Goal: Task Accomplishment & Management: Use online tool/utility

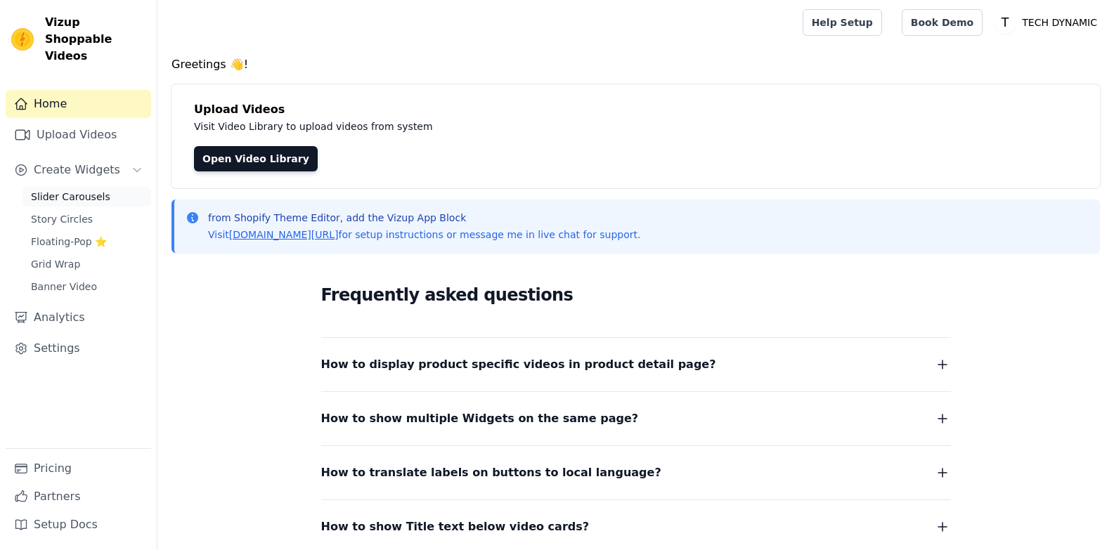
click at [79, 190] on span "Slider Carousels" at bounding box center [70, 197] width 79 height 14
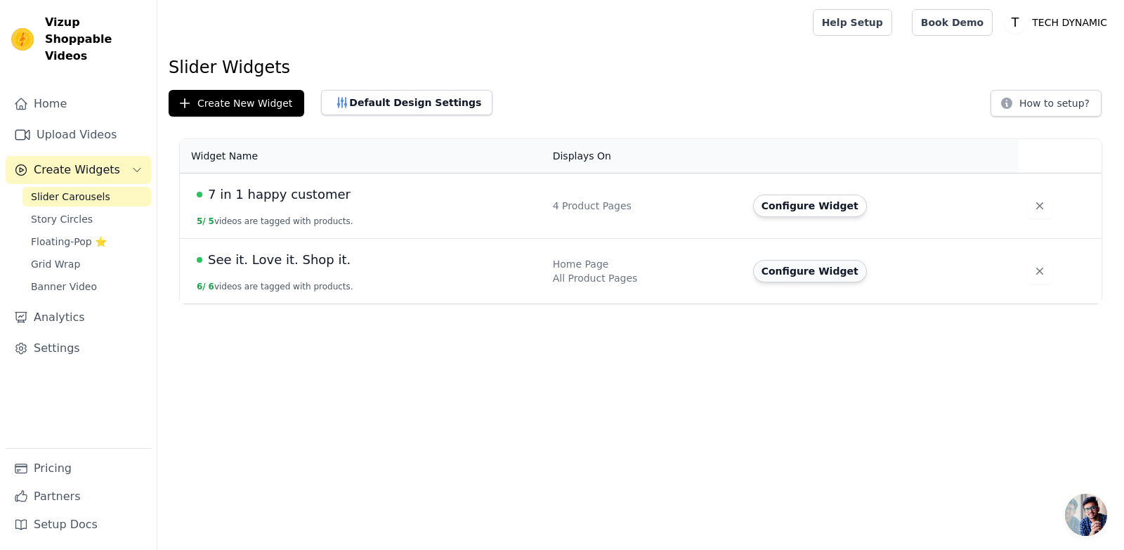
click at [768, 273] on button "Configure Widget" at bounding box center [810, 271] width 114 height 22
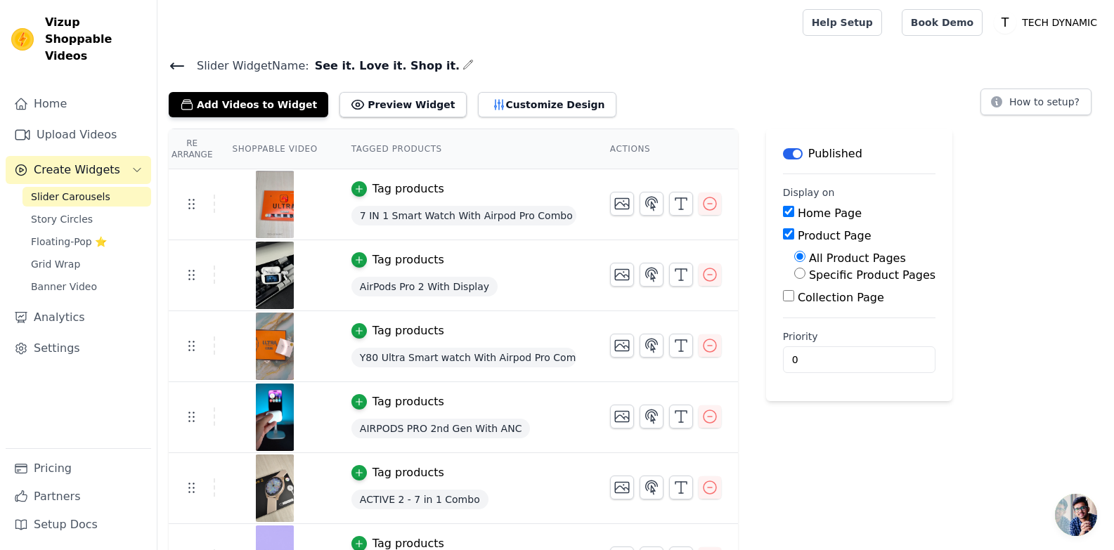
click at [836, 237] on label "Product Page" at bounding box center [835, 235] width 74 height 13
click at [794, 237] on input "Product Page" at bounding box center [788, 233] width 11 height 11
checkbox input "false"
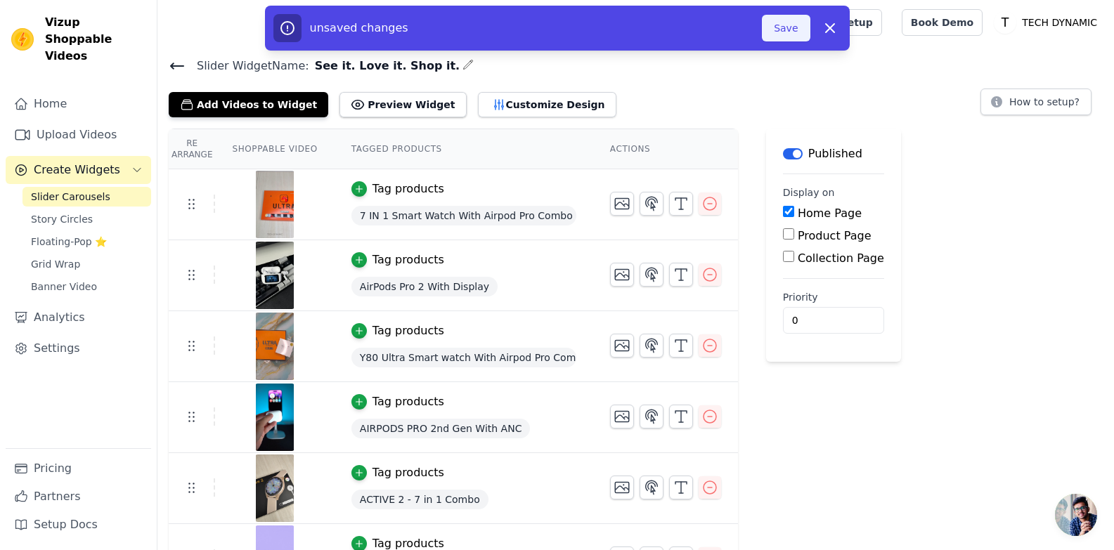
click at [794, 30] on button "Save" at bounding box center [786, 28] width 48 height 27
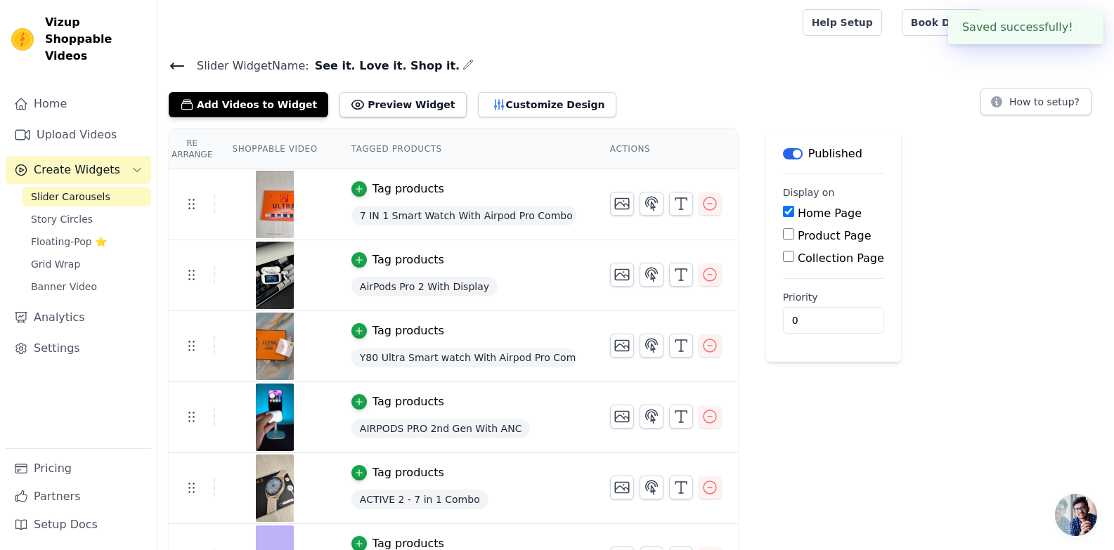
click at [385, 62] on span "See it. Love it. Shop it." at bounding box center [384, 66] width 151 height 17
copy div "See it. Love it. Shop it."
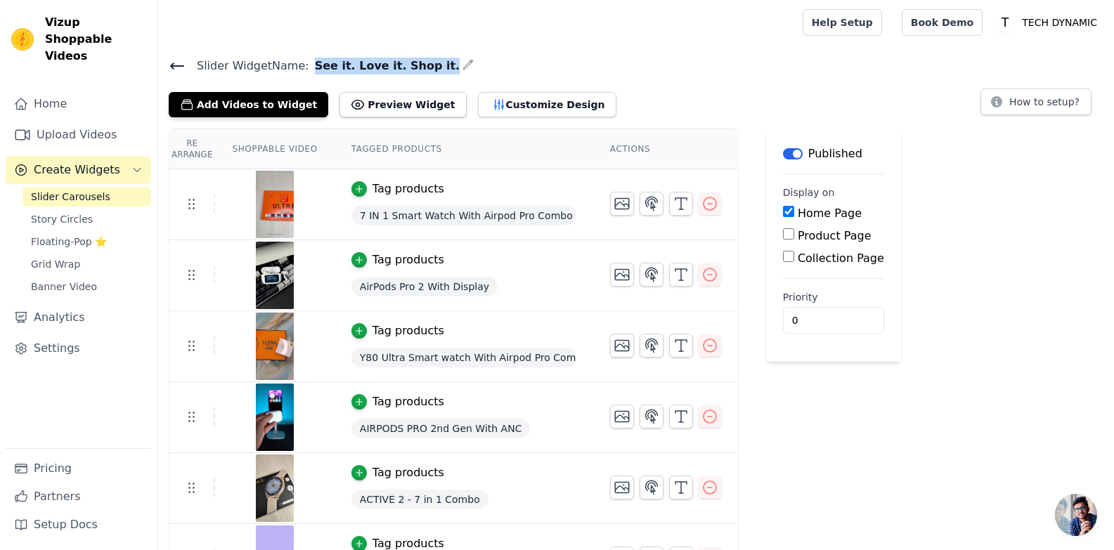
click at [185, 66] on icon at bounding box center [177, 66] width 17 height 17
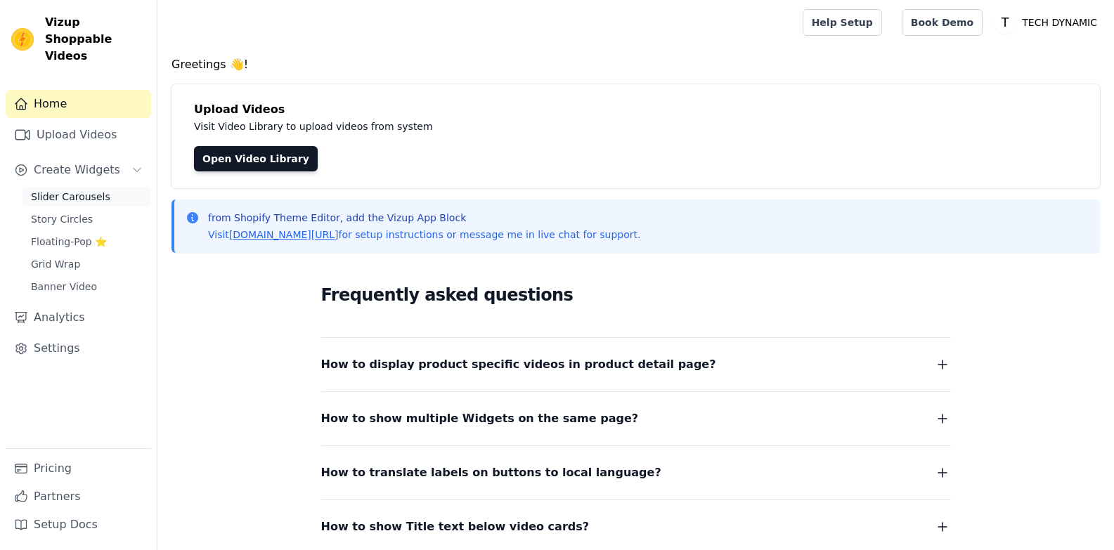
click at [51, 190] on span "Slider Carousels" at bounding box center [70, 197] width 79 height 14
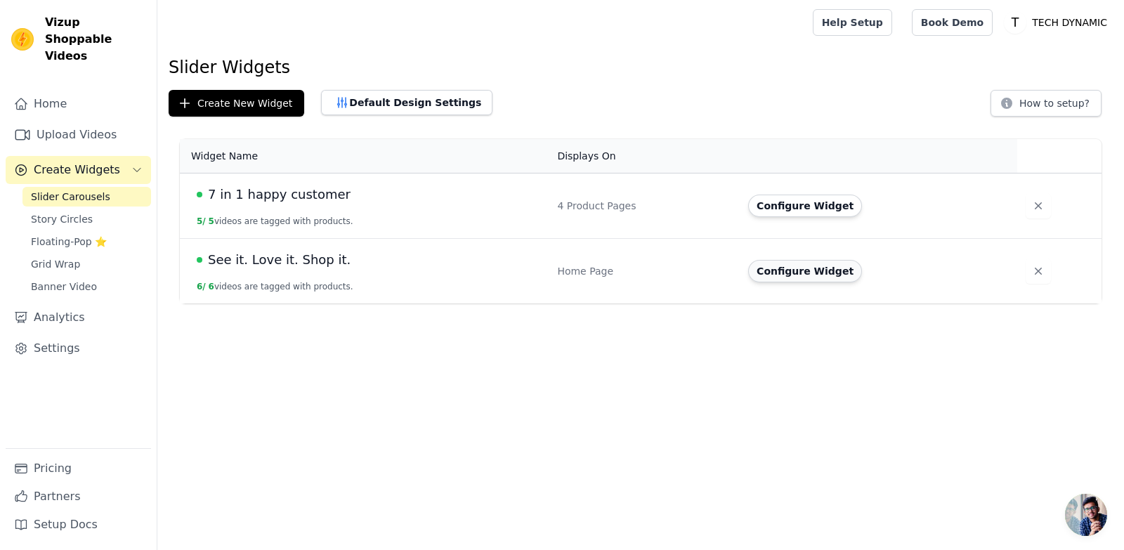
click at [786, 271] on button "Configure Widget" at bounding box center [805, 271] width 114 height 22
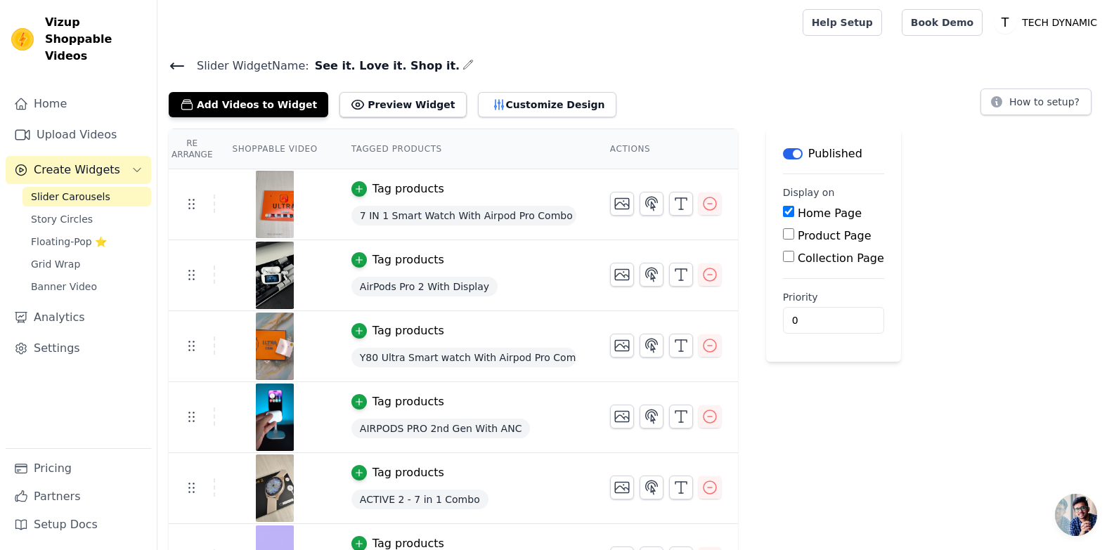
click at [810, 229] on label "Product Page" at bounding box center [835, 235] width 74 height 13
click at [794, 229] on input "Product Page" at bounding box center [788, 233] width 11 height 11
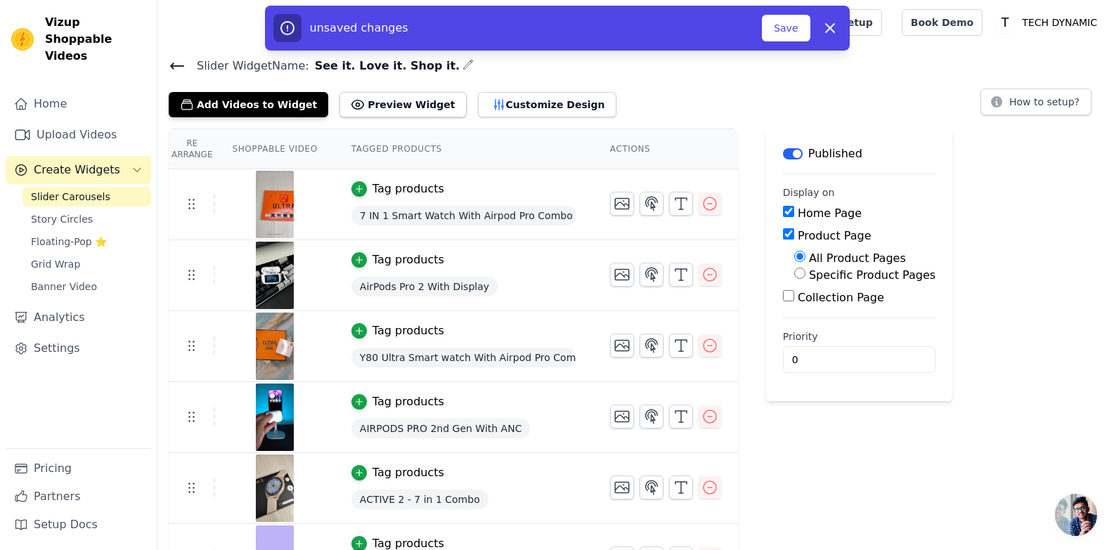
click at [810, 229] on label "Product Page" at bounding box center [835, 235] width 74 height 13
click at [794, 229] on input "Product Page" at bounding box center [788, 233] width 11 height 11
checkbox input "false"
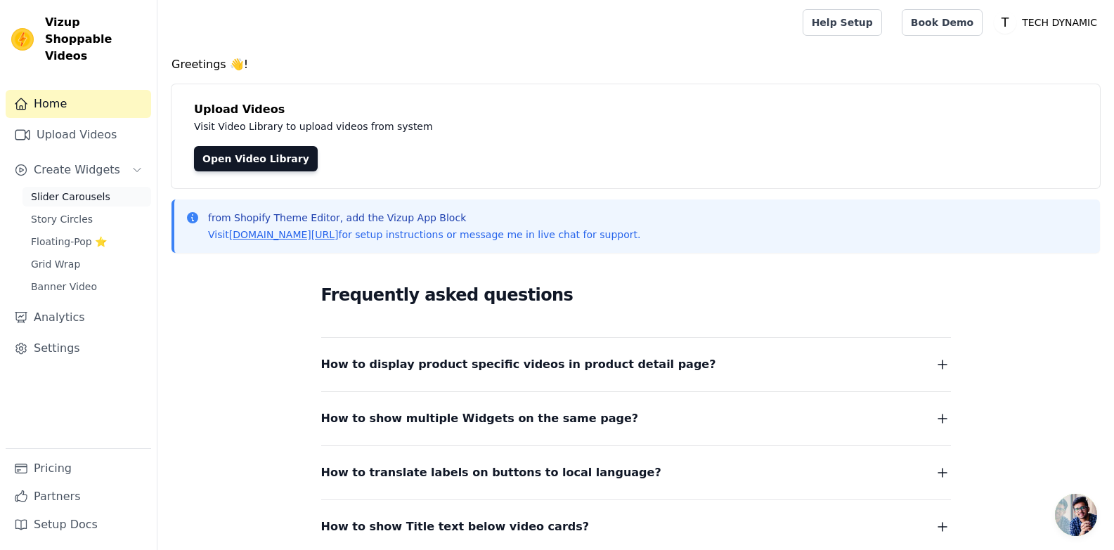
click at [76, 190] on span "Slider Carousels" at bounding box center [70, 197] width 79 height 14
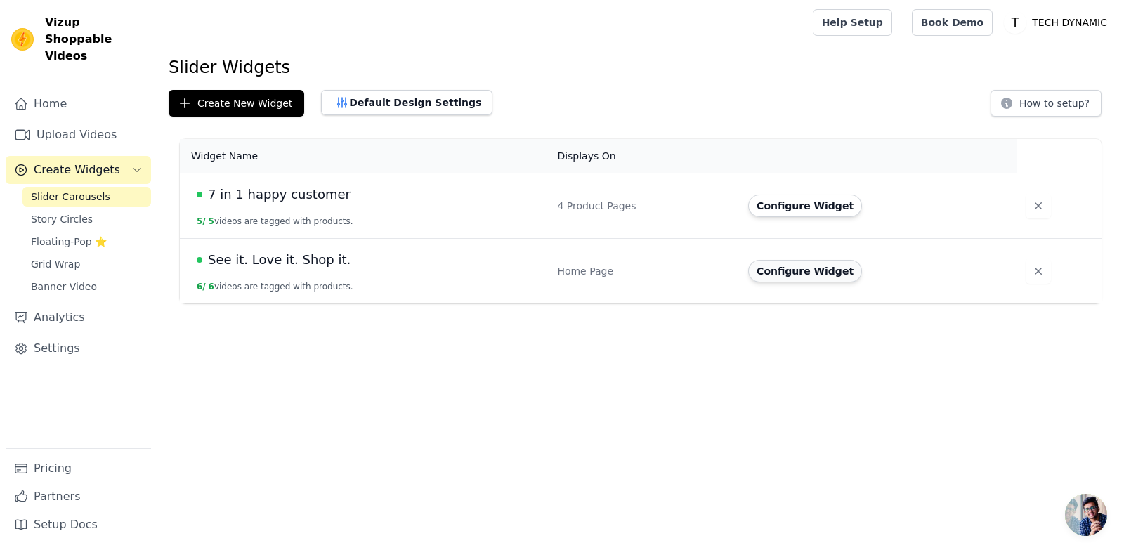
click at [802, 268] on button "Configure Widget" at bounding box center [805, 271] width 114 height 22
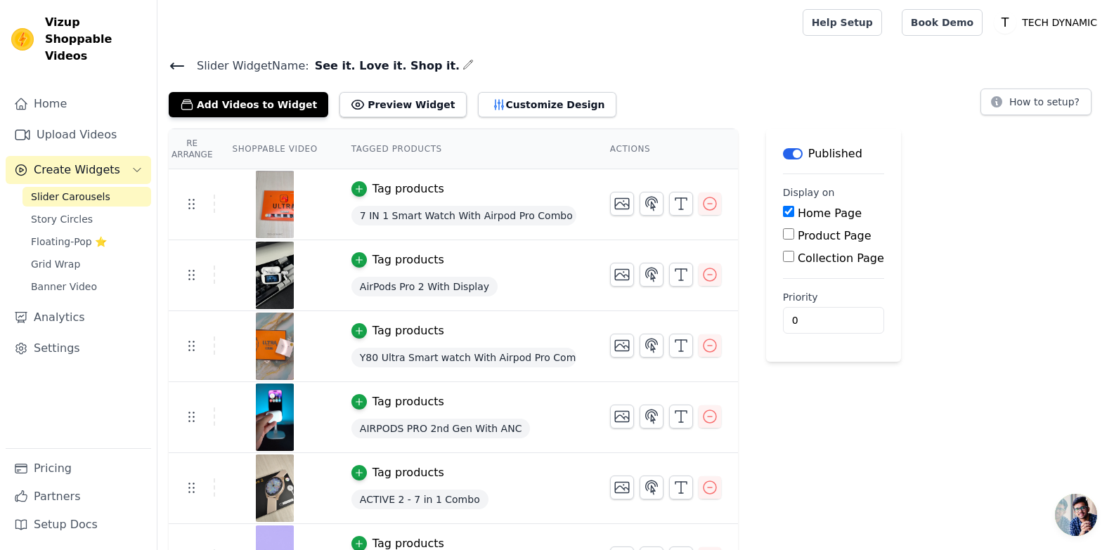
click at [830, 233] on label "Product Page" at bounding box center [835, 235] width 74 height 13
click at [794, 233] on input "Product Page" at bounding box center [788, 233] width 11 height 11
checkbox input "true"
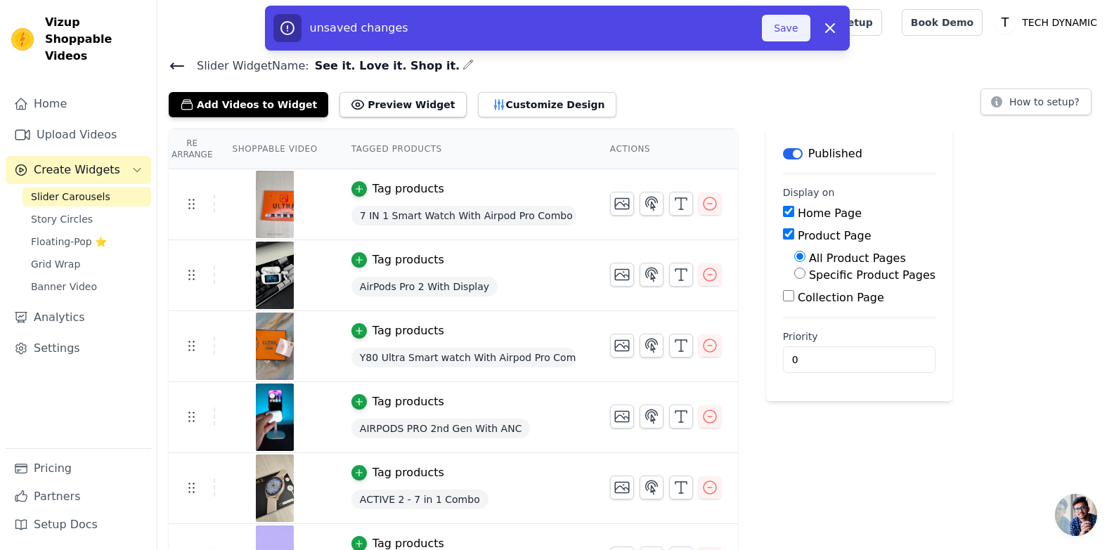
click at [791, 30] on button "Save" at bounding box center [786, 28] width 48 height 27
click at [786, 22] on button "Save" at bounding box center [786, 28] width 48 height 27
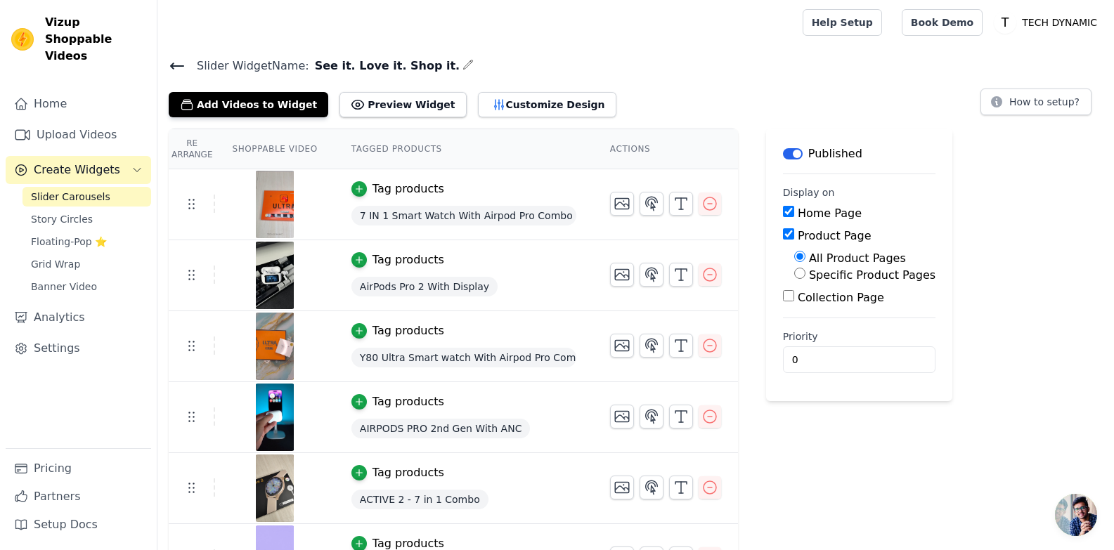
click at [175, 64] on icon at bounding box center [177, 66] width 17 height 17
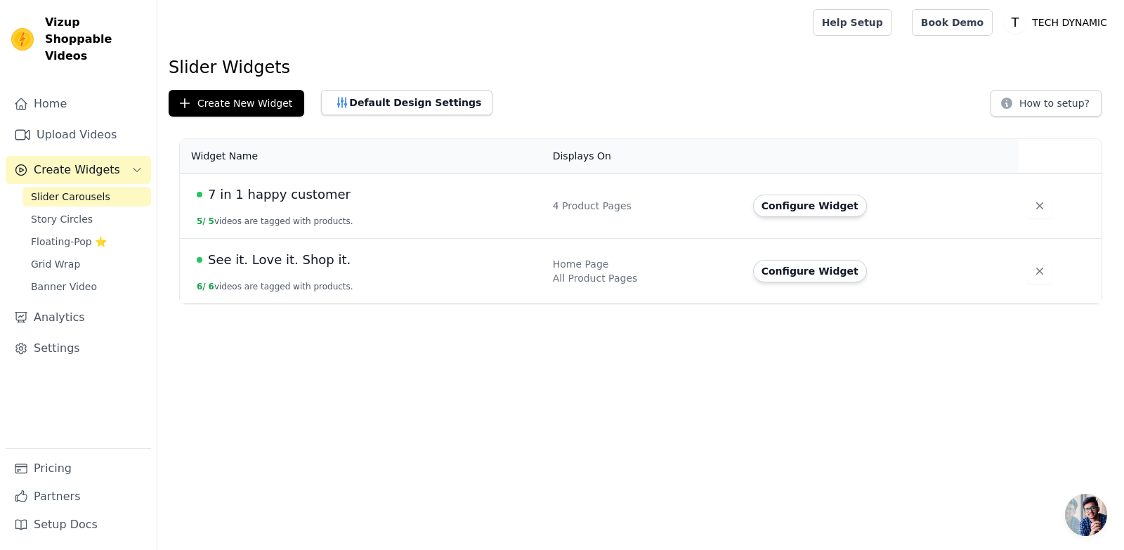
click at [307, 190] on span "7 in 1 happy customer" at bounding box center [279, 195] width 143 height 20
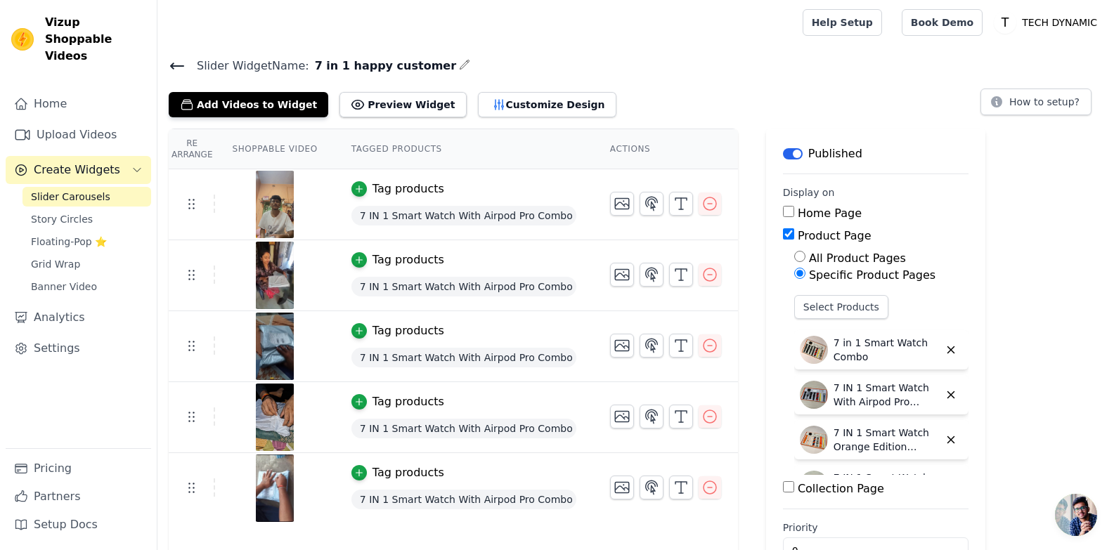
click at [352, 68] on span "7 in 1 happy customer" at bounding box center [382, 66] width 147 height 17
copy div "7 in 1 happy customer"
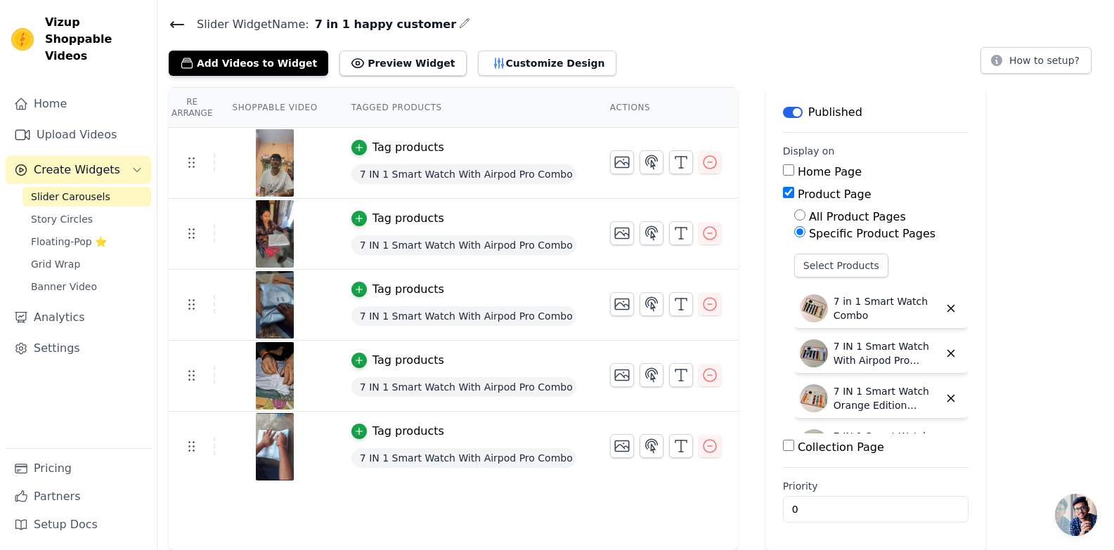
click at [809, 214] on label "All Product Pages" at bounding box center [857, 216] width 97 height 13
click at [794, 214] on input "All Product Pages" at bounding box center [799, 214] width 11 height 11
radio input "true"
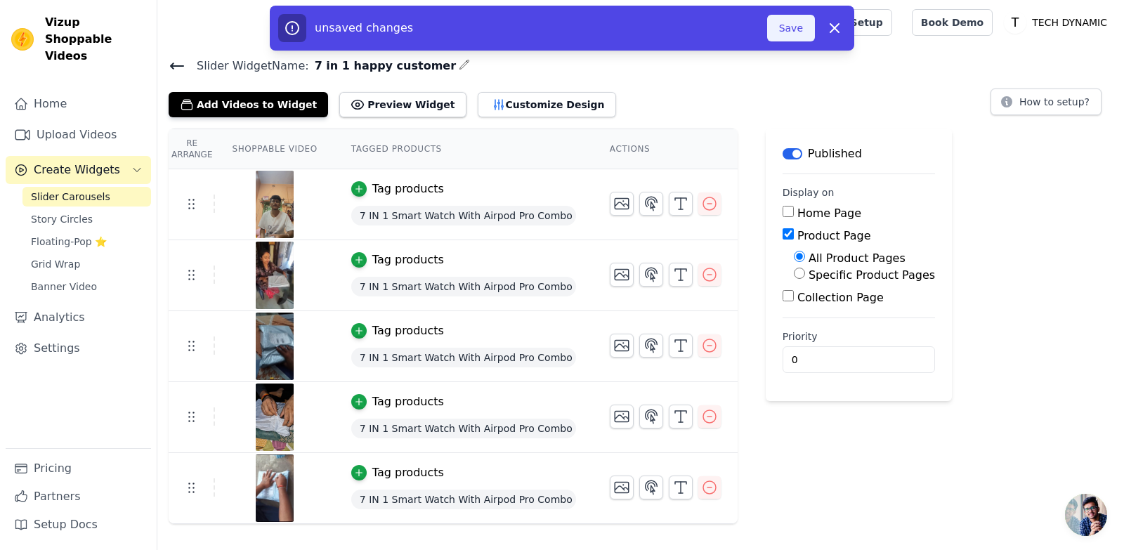
click at [786, 26] on button "Save" at bounding box center [791, 28] width 48 height 27
click at [795, 30] on button "Save" at bounding box center [791, 28] width 48 height 27
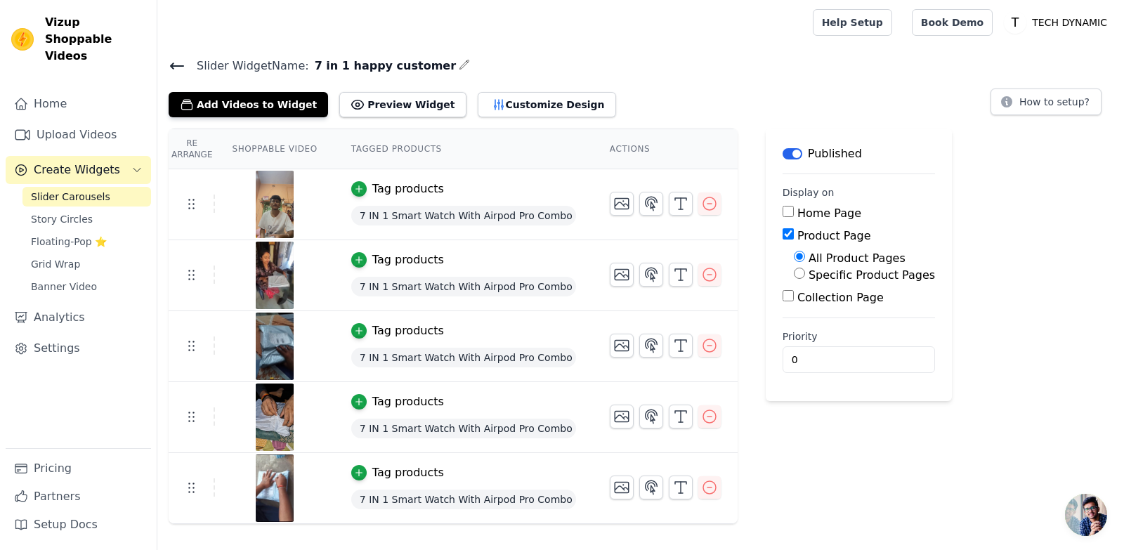
click at [180, 62] on icon at bounding box center [177, 66] width 17 height 17
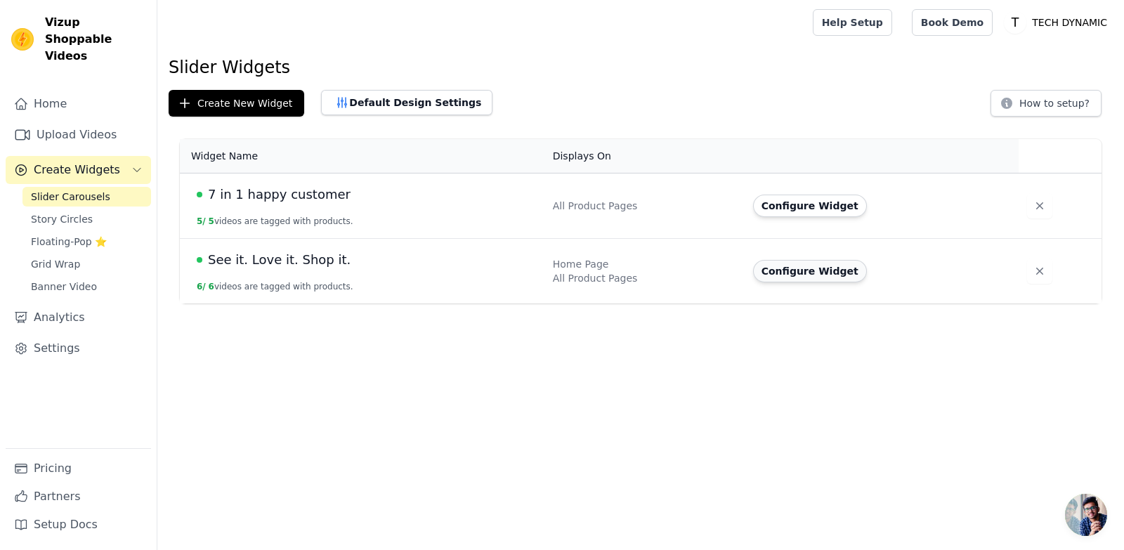
click at [791, 279] on button "Configure Widget" at bounding box center [810, 271] width 114 height 22
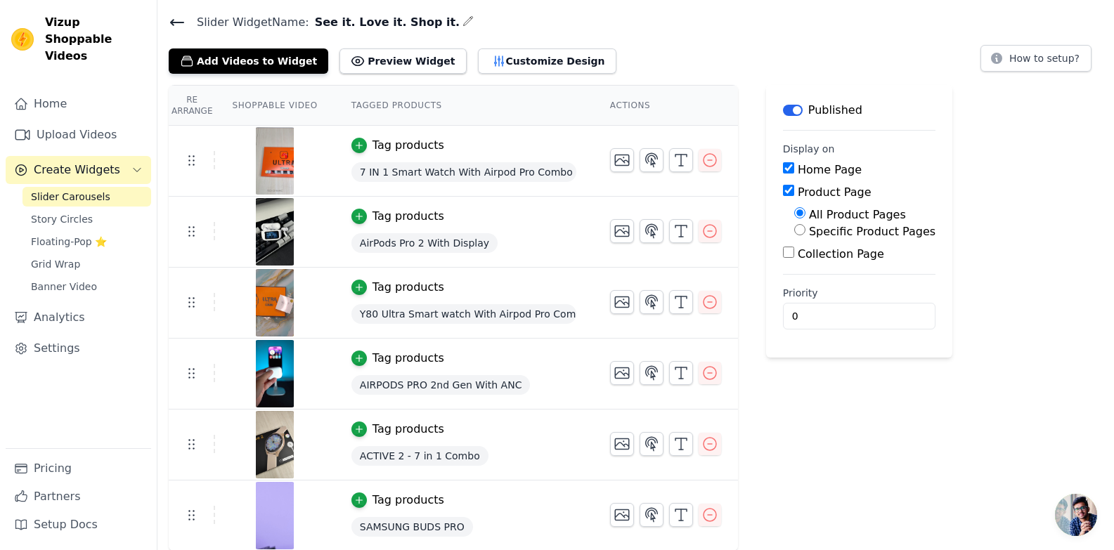
scroll to position [44, 0]
click at [177, 21] on icon at bounding box center [177, 22] width 13 height 6
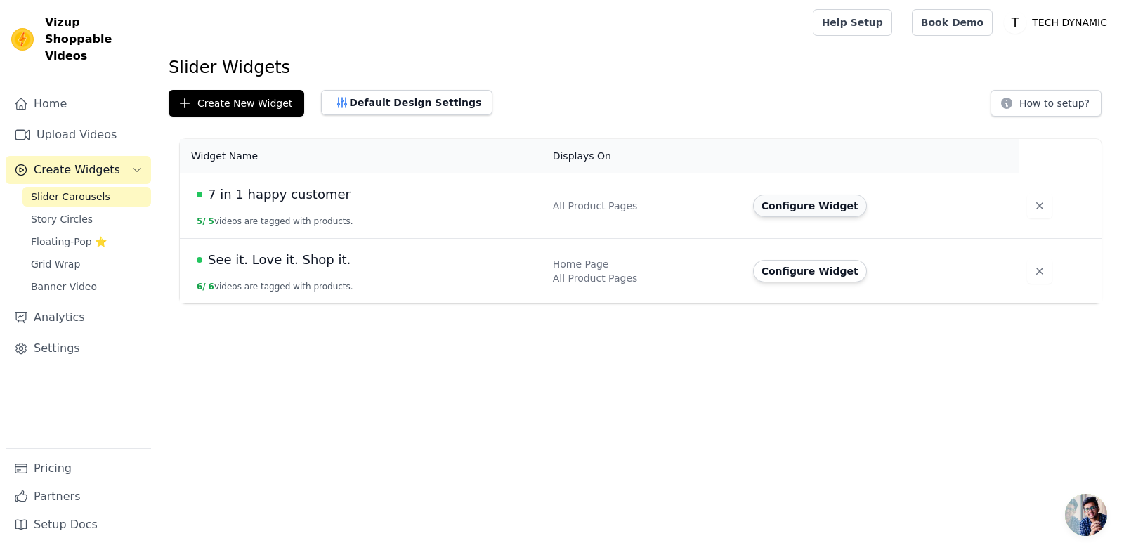
click at [824, 210] on button "Configure Widget" at bounding box center [810, 206] width 114 height 22
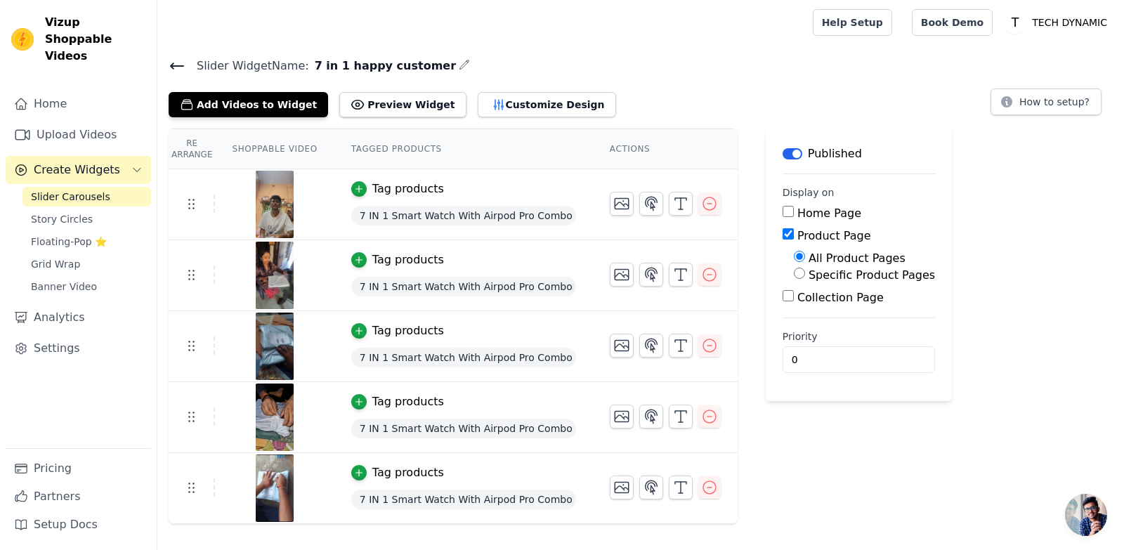
click at [171, 63] on icon at bounding box center [177, 66] width 17 height 17
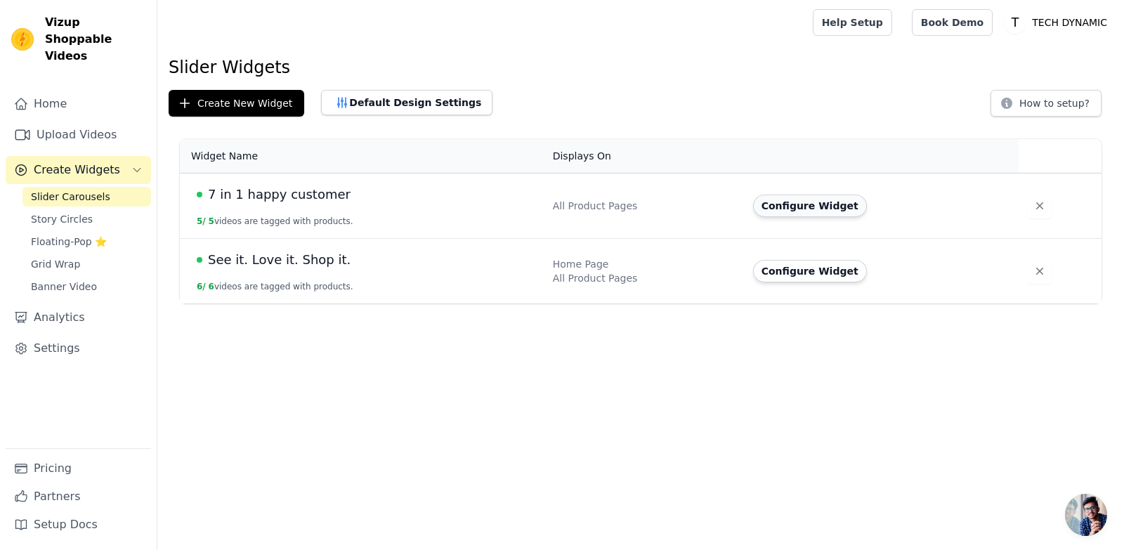
click at [807, 210] on button "Configure Widget" at bounding box center [810, 206] width 114 height 22
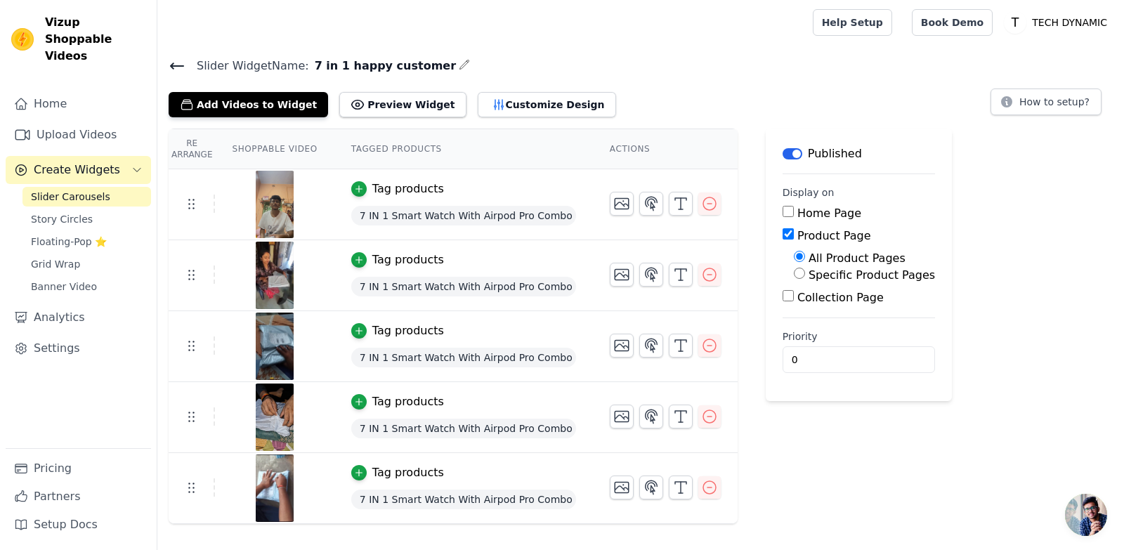
click at [176, 69] on icon at bounding box center [177, 66] width 17 height 17
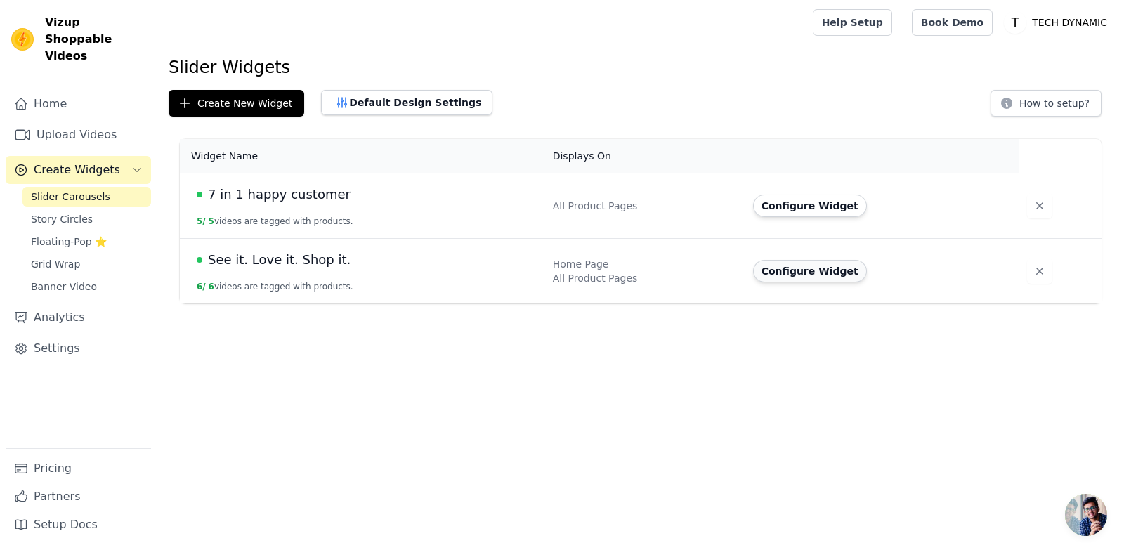
click at [813, 271] on button "Configure Widget" at bounding box center [810, 271] width 114 height 22
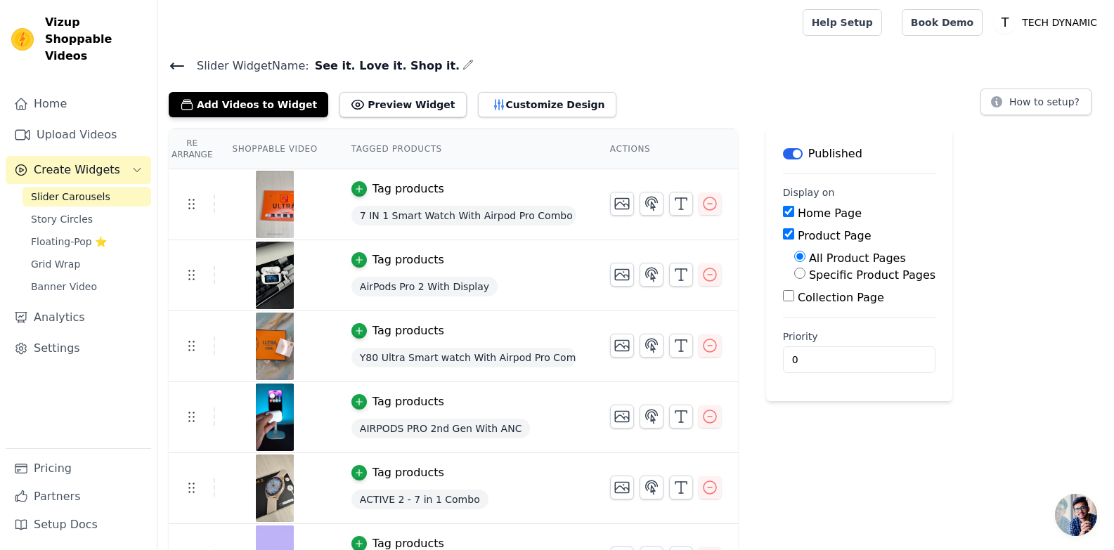
click at [168, 61] on div "Slider Widget Name: See it. Love it. Shop it. Add Videos to Widget Preview Widg…" at bounding box center [635, 86] width 956 height 61
